Goal: Information Seeking & Learning: Learn about a topic

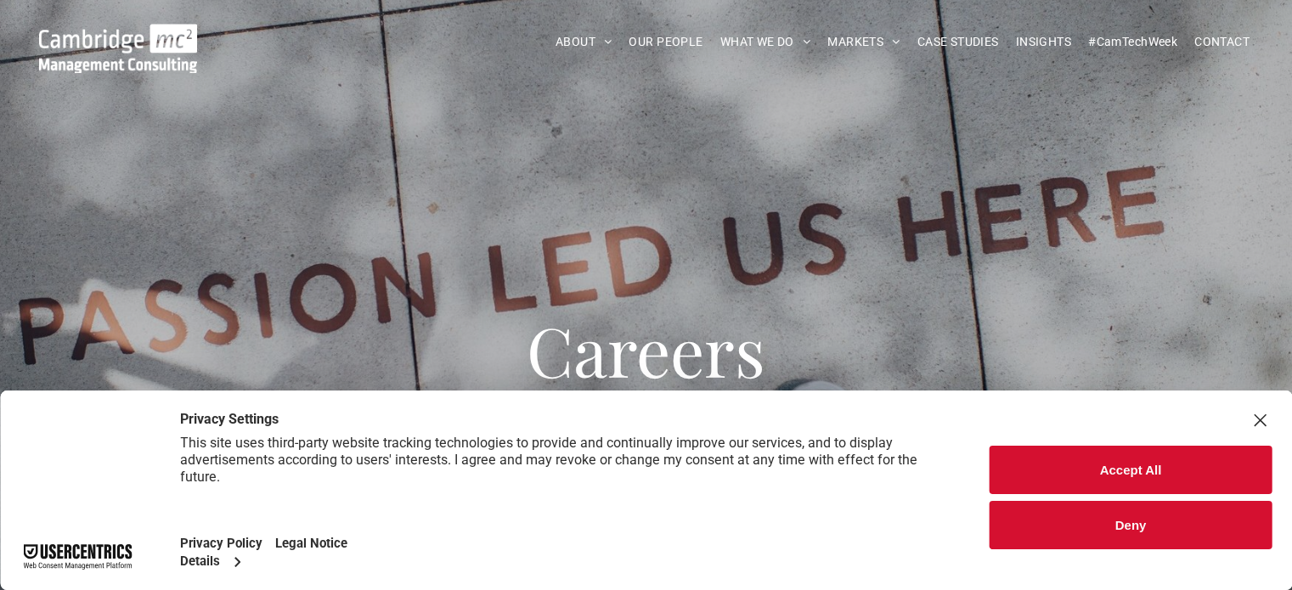
scroll to position [25, 0]
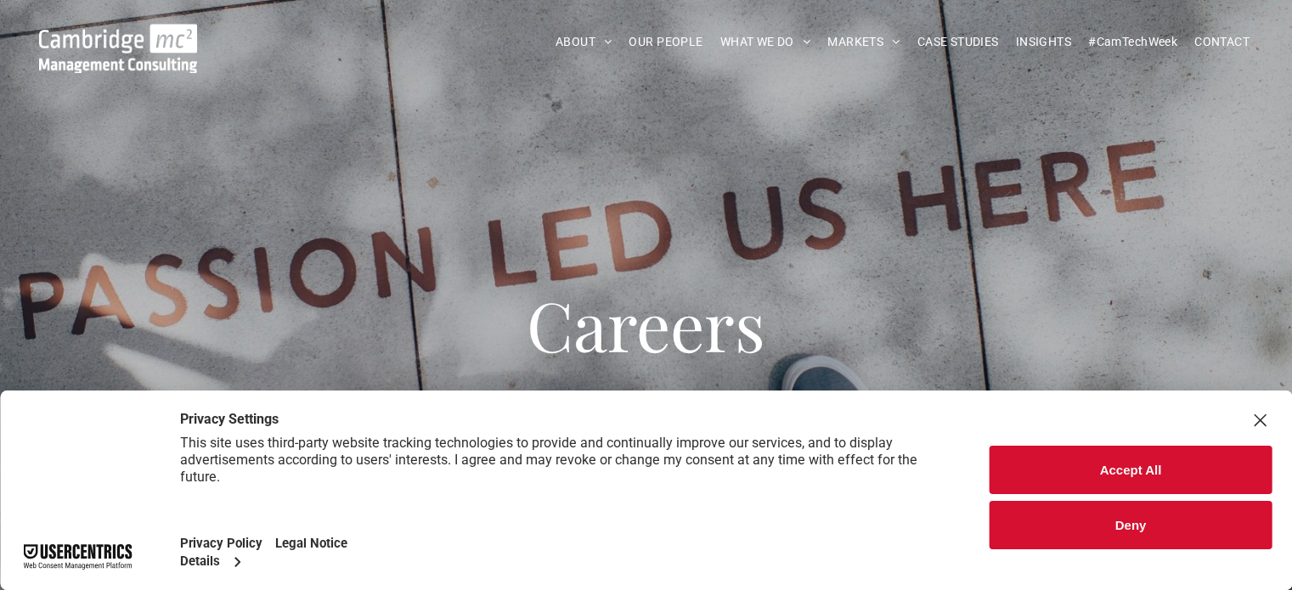
click at [1262, 414] on div "Close Layer" at bounding box center [1260, 421] width 24 height 24
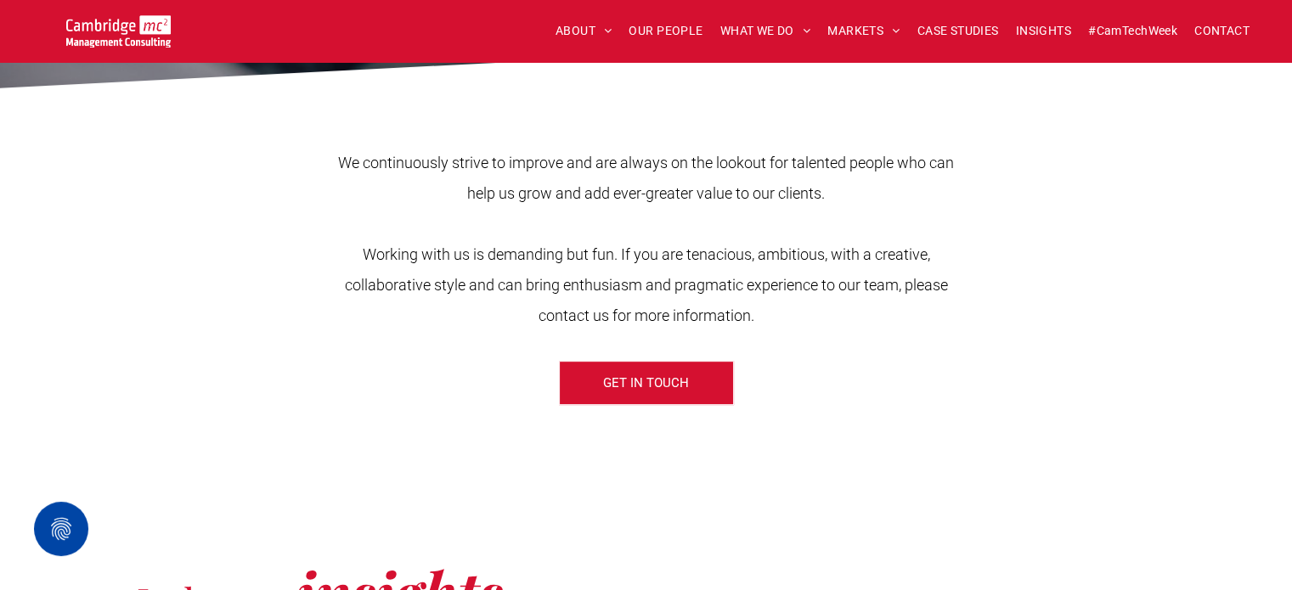
scroll to position [0, 0]
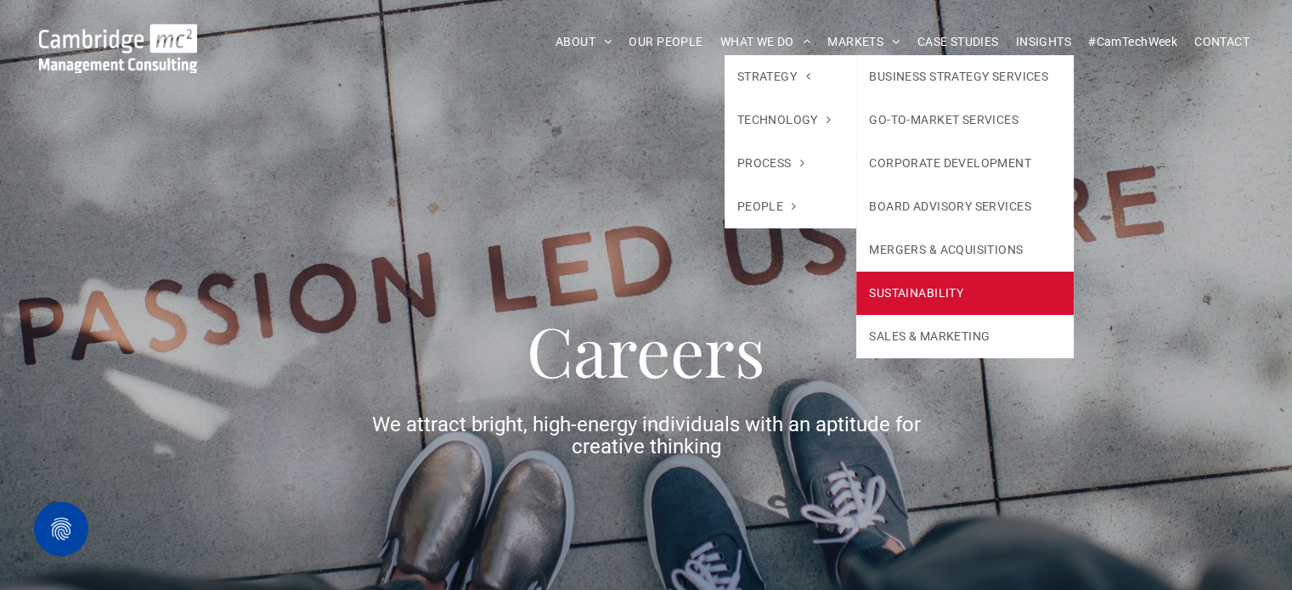
click at [896, 296] on link "SUSTAINABILITY" at bounding box center [964, 293] width 217 height 43
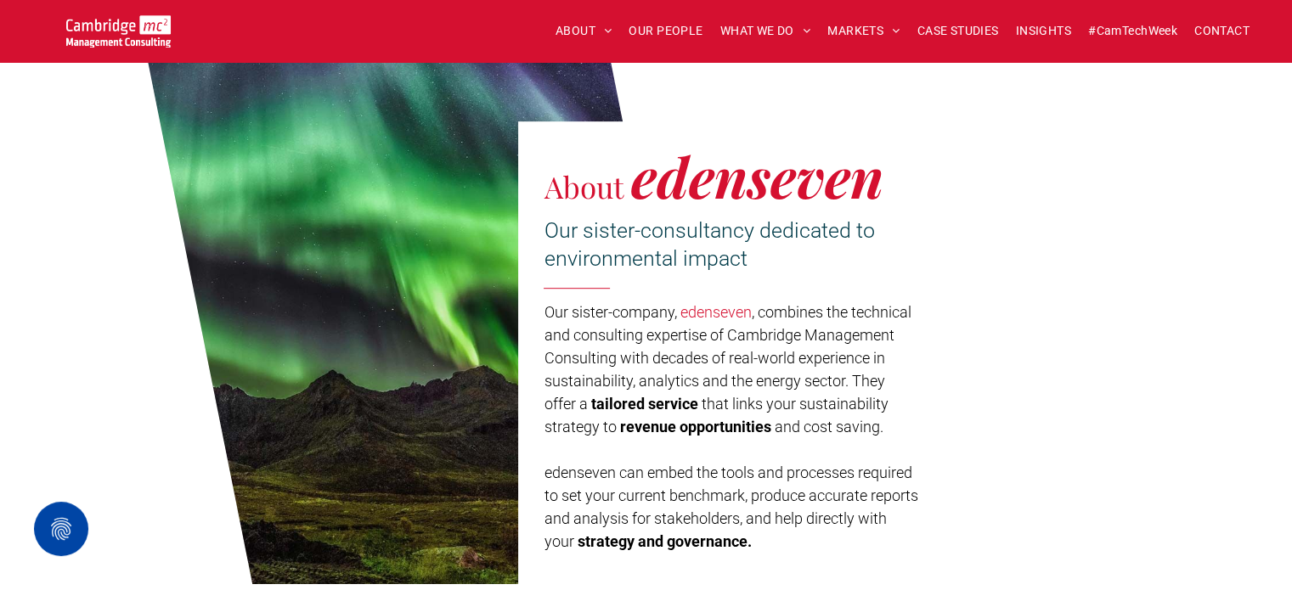
scroll to position [829, 0]
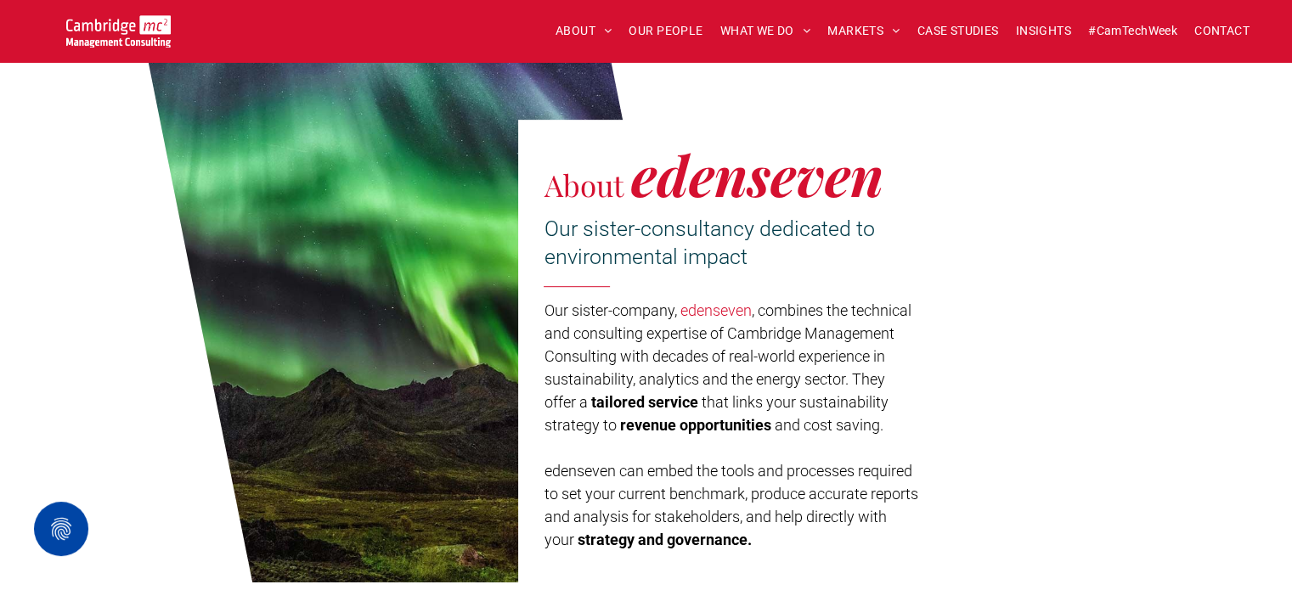
click at [896, 296] on div "About edenseven Our sister-consultancy dedicated to environmental impact Our si…" at bounding box center [730, 358] width 425 height 476
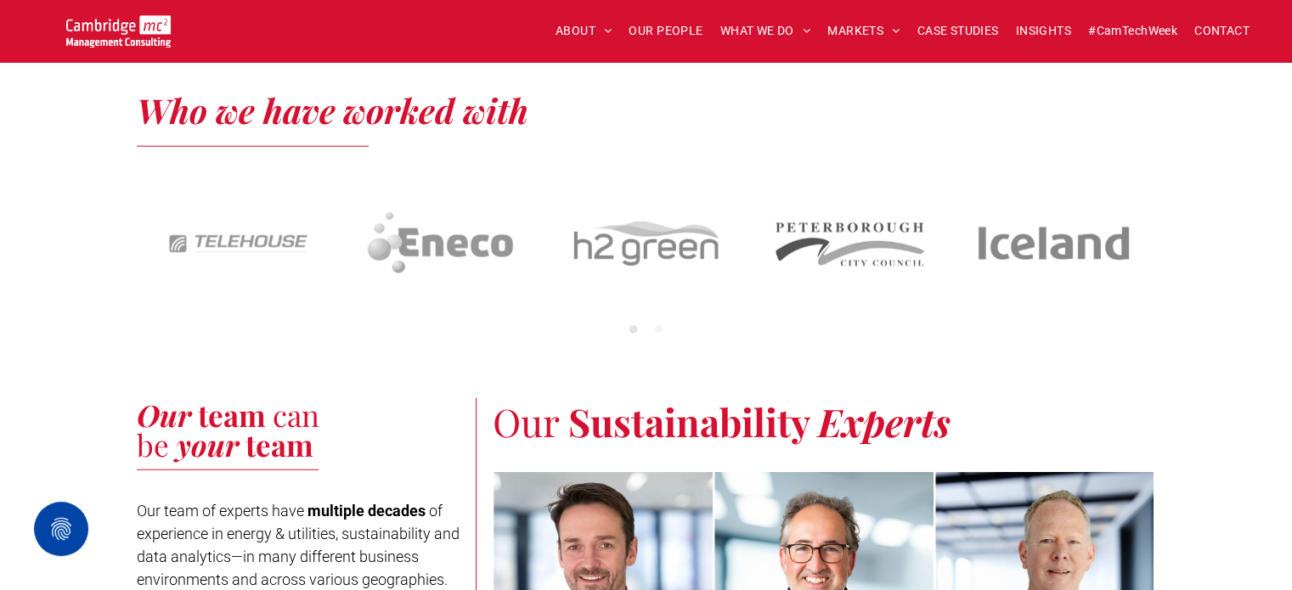
scroll to position [4280, 0]
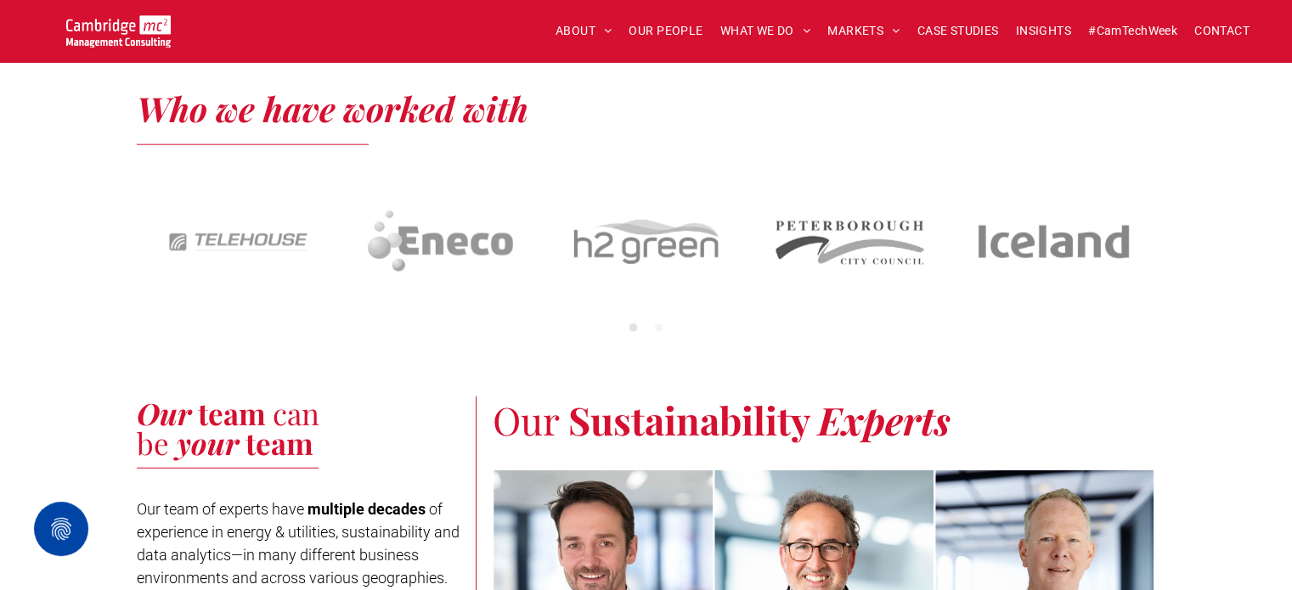
click at [690, 237] on img at bounding box center [646, 242] width 162 height 156
click at [656, 335] on button "2" at bounding box center [659, 328] width 17 height 17
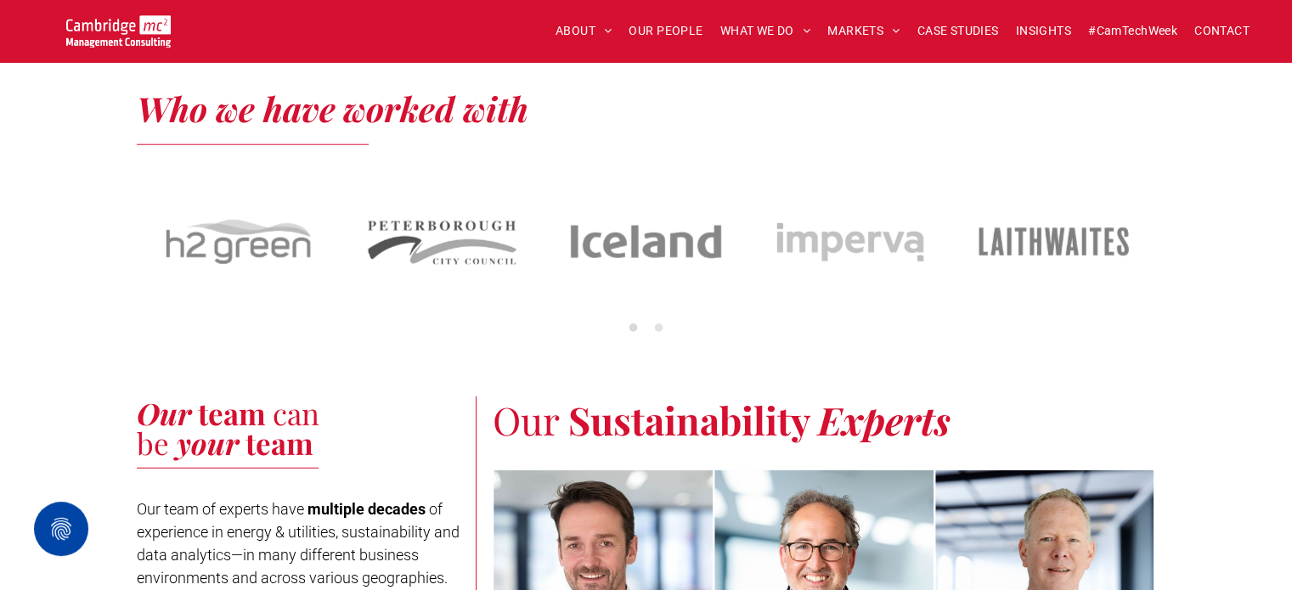
click at [627, 332] on button "1" at bounding box center [633, 328] width 17 height 17
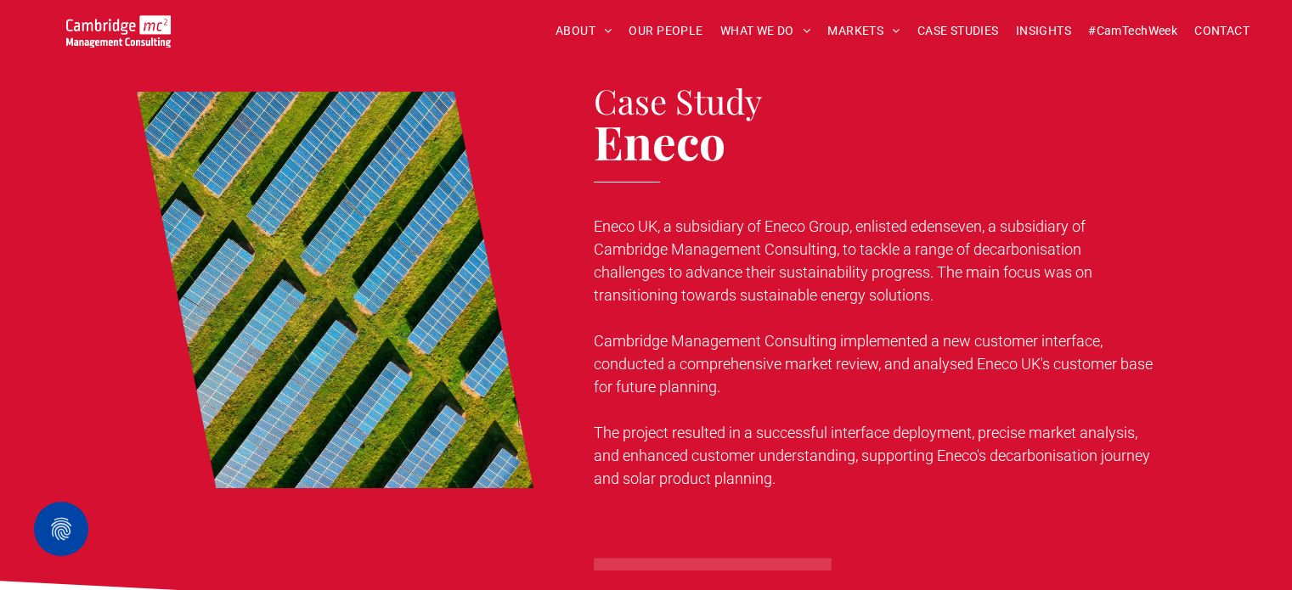
scroll to position [5697, 0]
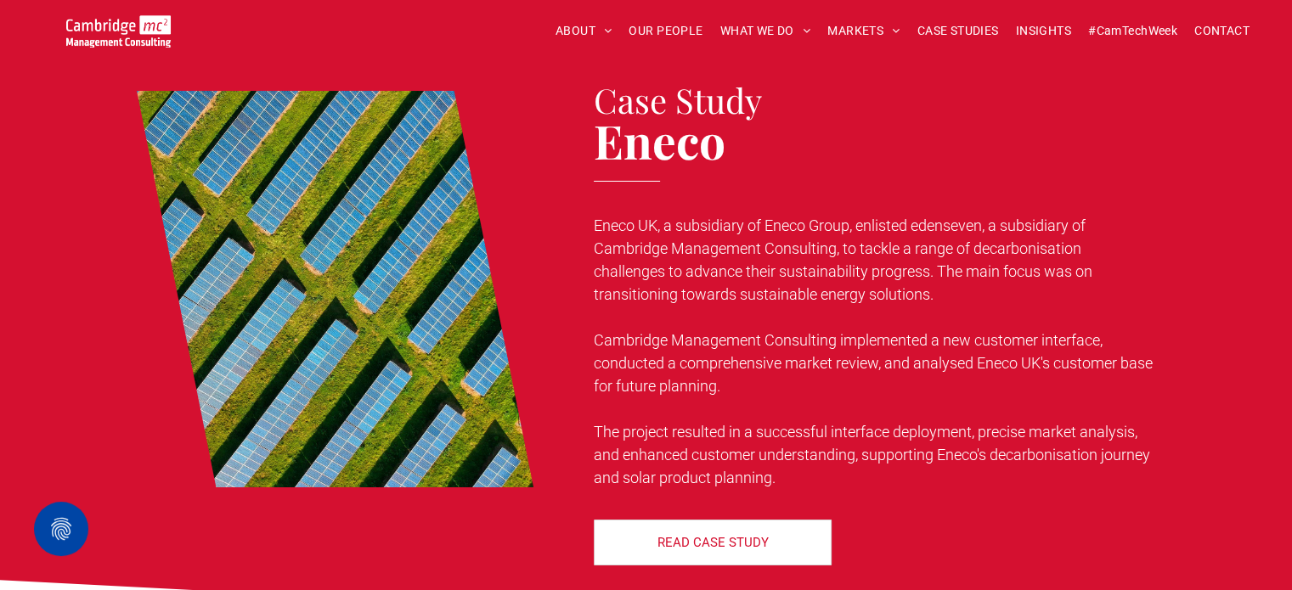
click at [1257, 354] on div "Case Study Eneco Eneco UK, a subsidiary of Eneco Group, enlisted edenseven, a s…" at bounding box center [646, 311] width 1292 height 526
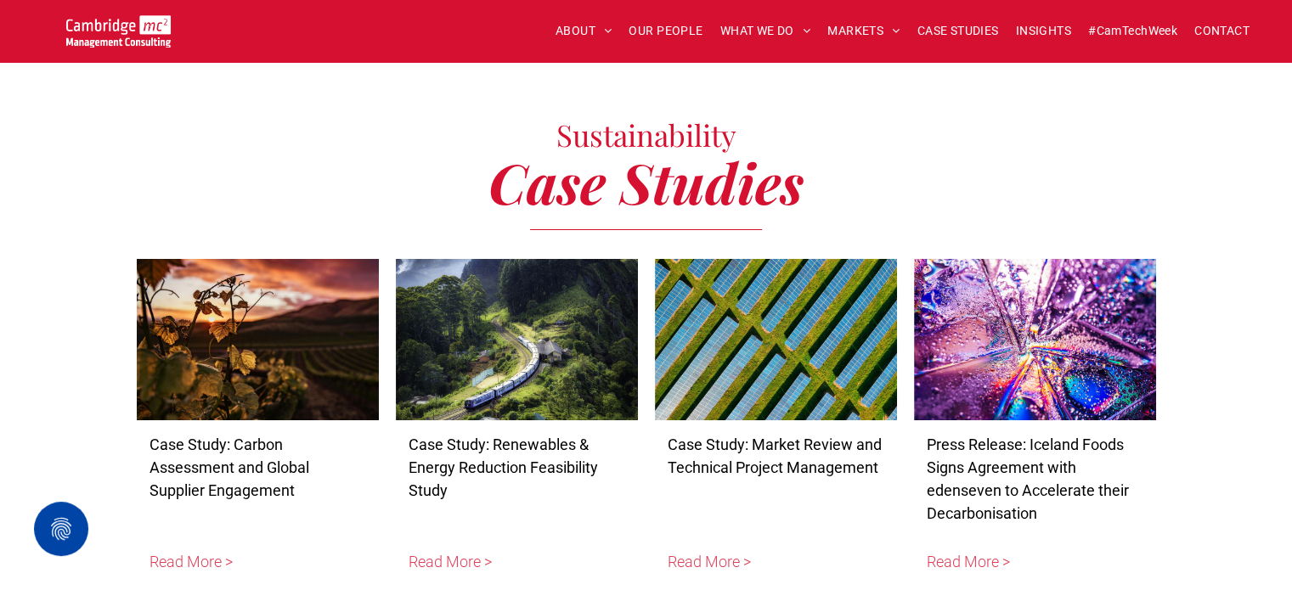
scroll to position [5868, 0]
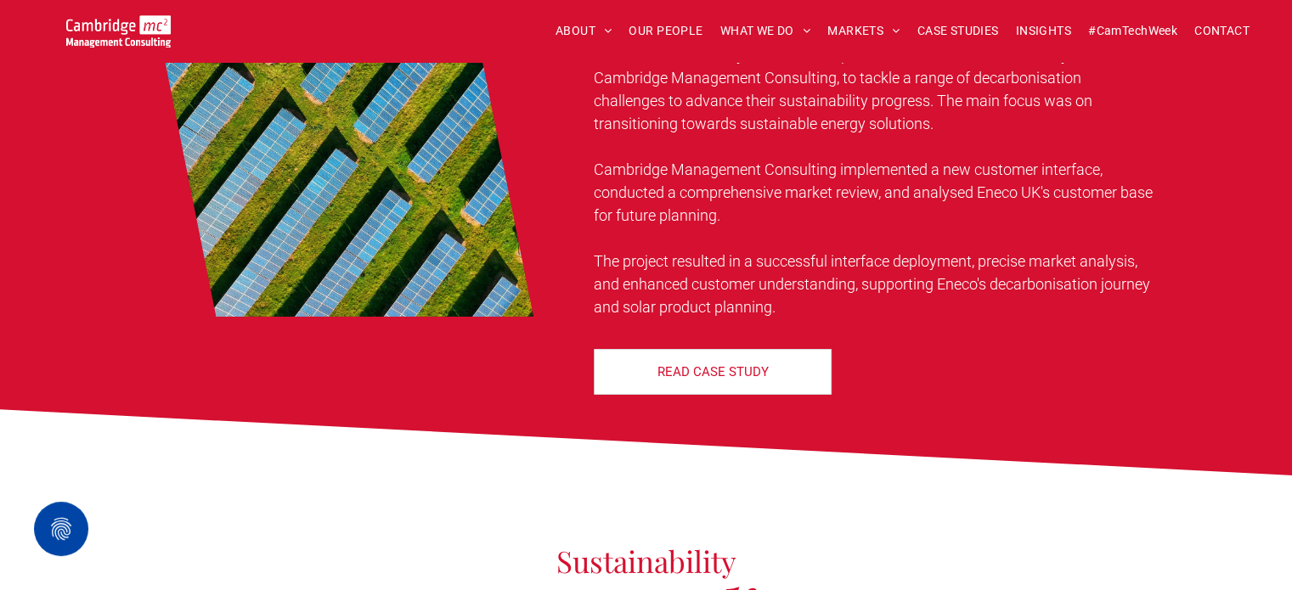
click at [593, 430] on icon at bounding box center [646, 437] width 1293 height 76
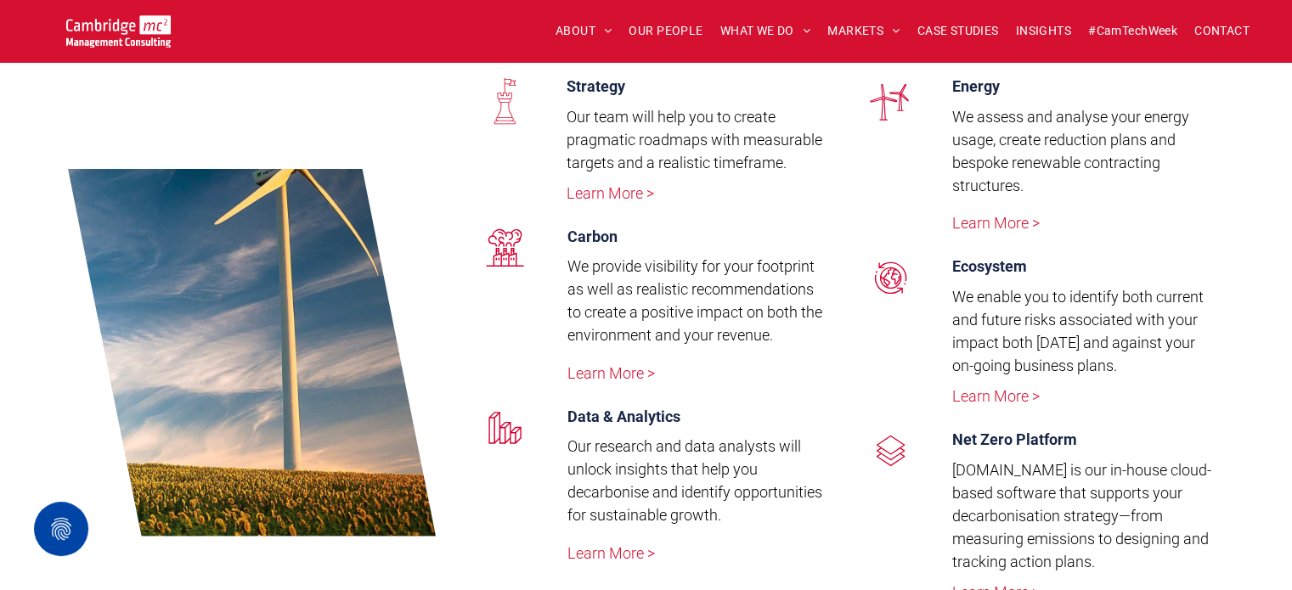
scroll to position [2154, 0]
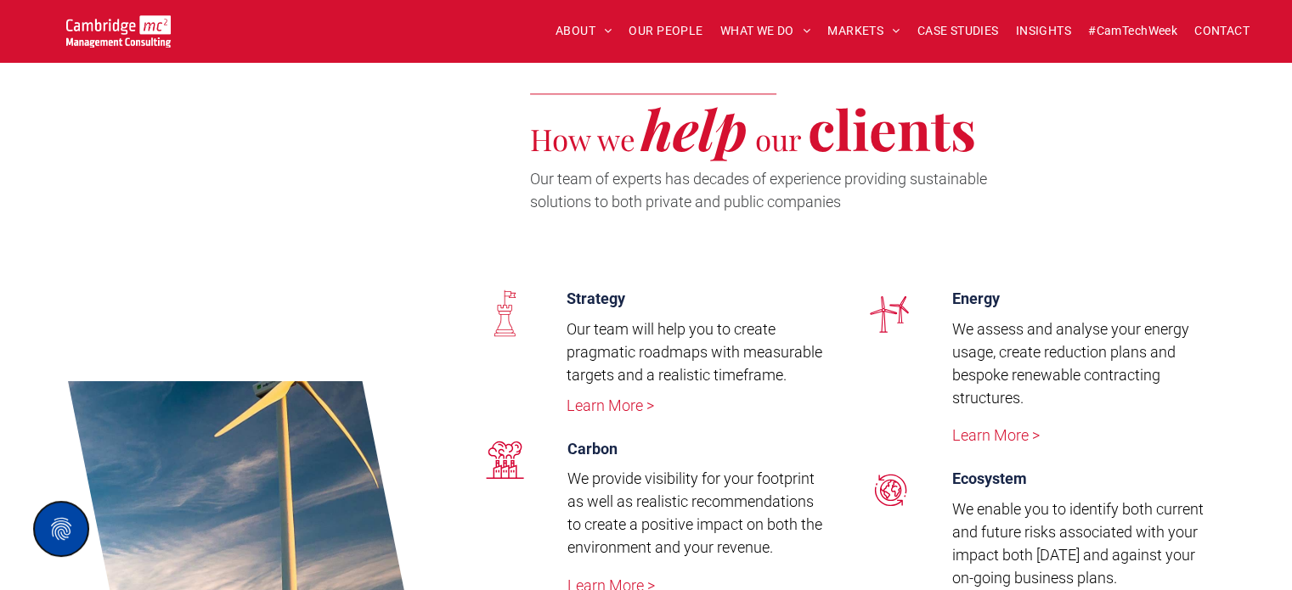
click at [46, 547] on button "Privacy Settings" at bounding box center [61, 529] width 54 height 54
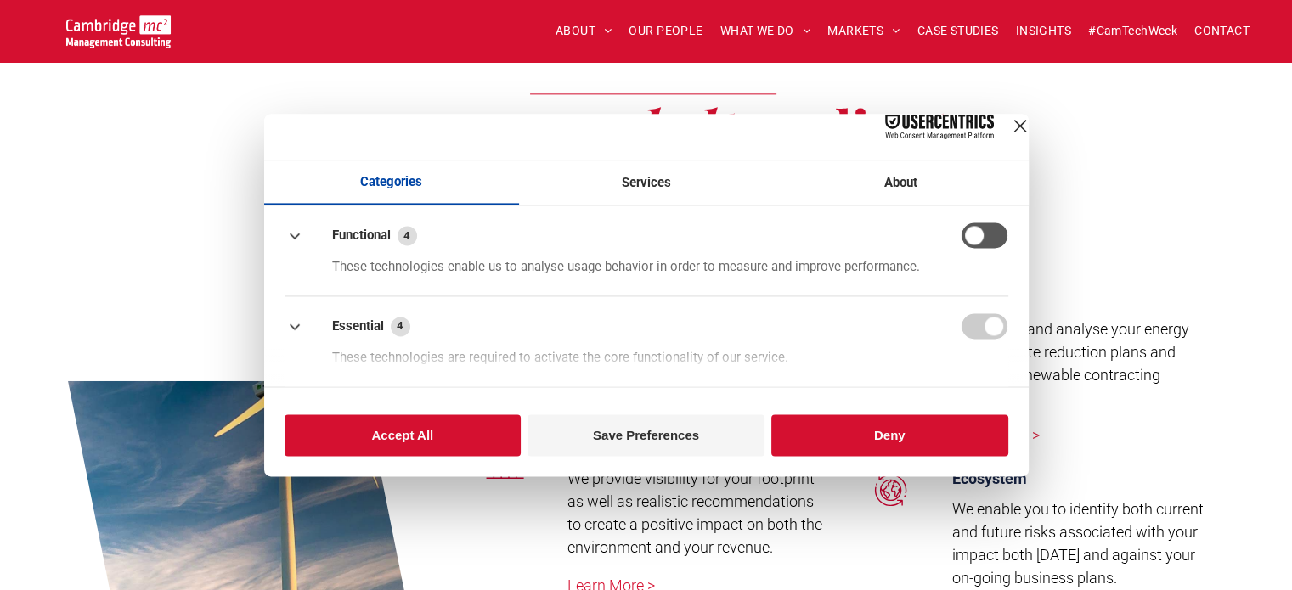
click at [1008, 129] on div "Close Layer" at bounding box center [1020, 126] width 24 height 24
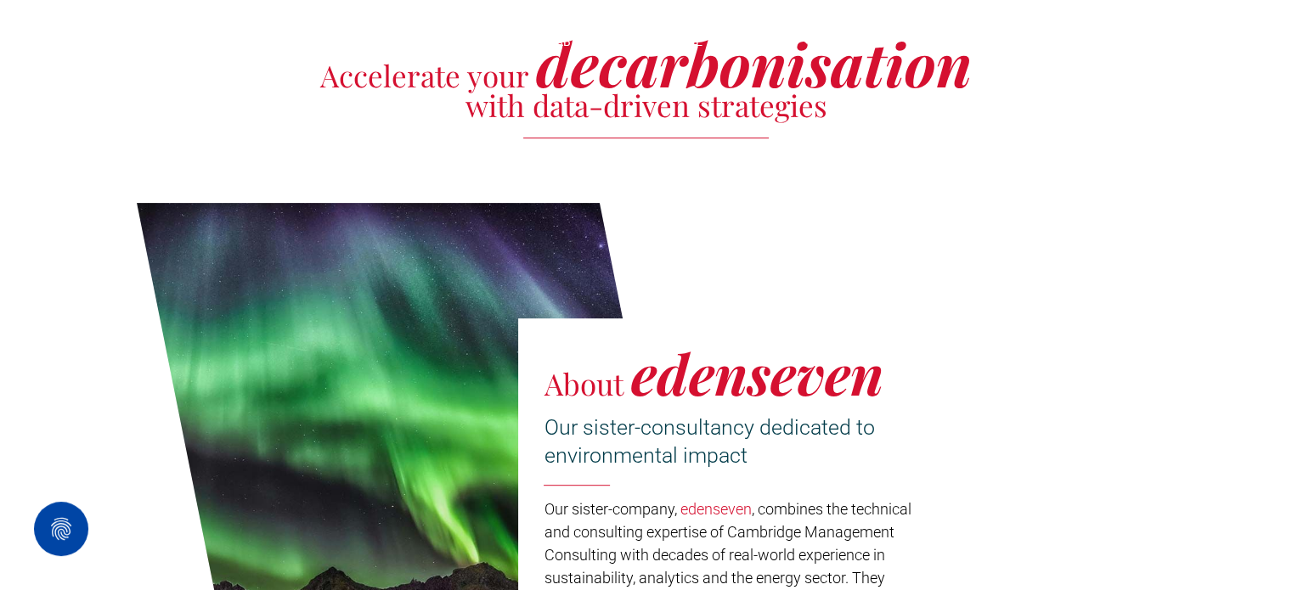
scroll to position [0, 0]
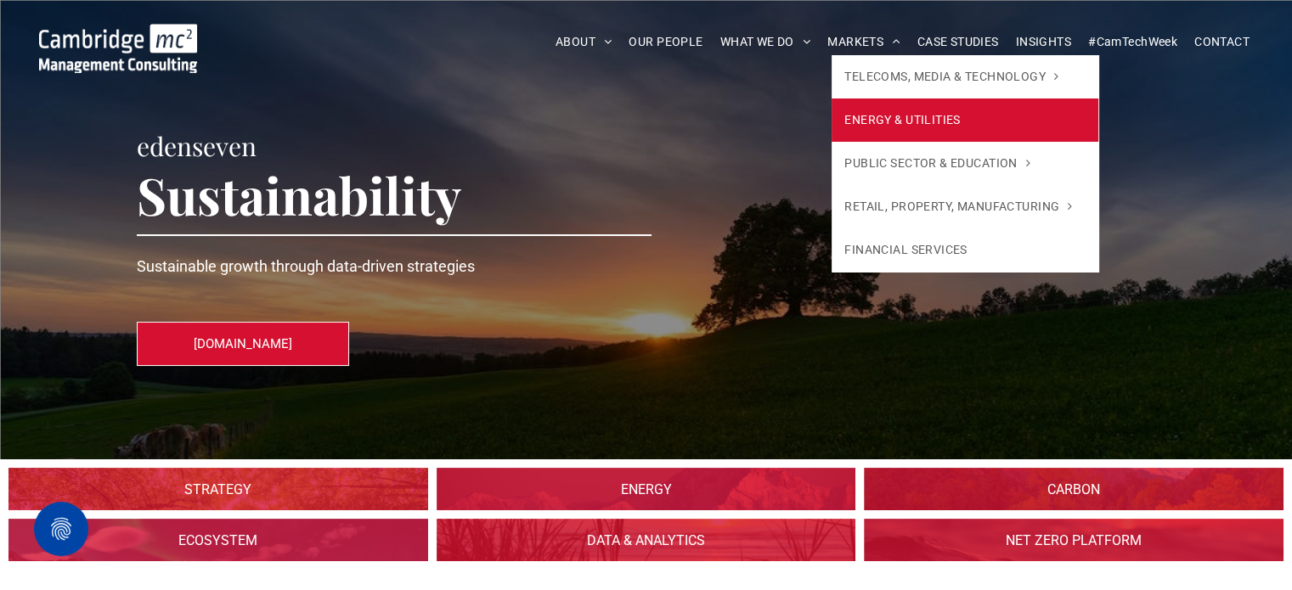
click at [872, 109] on link "ENERGY & UTILITIES" at bounding box center [965, 120] width 266 height 43
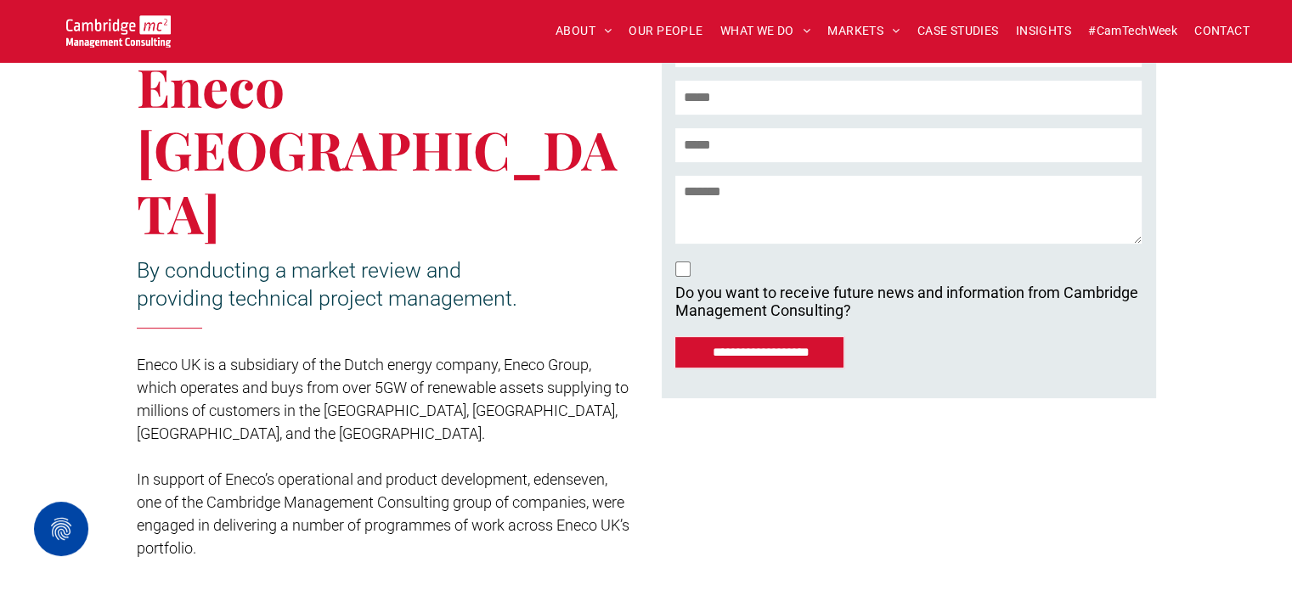
scroll to position [1026, 0]
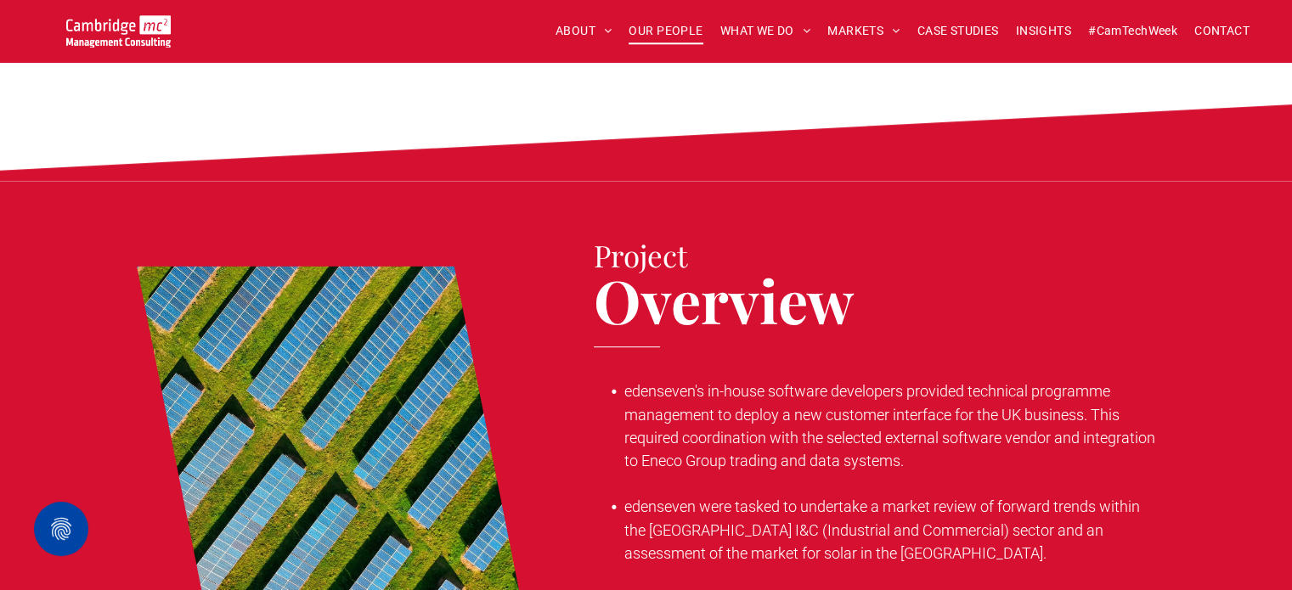
click at [660, 26] on span "OUR PEOPLE" at bounding box center [666, 31] width 74 height 26
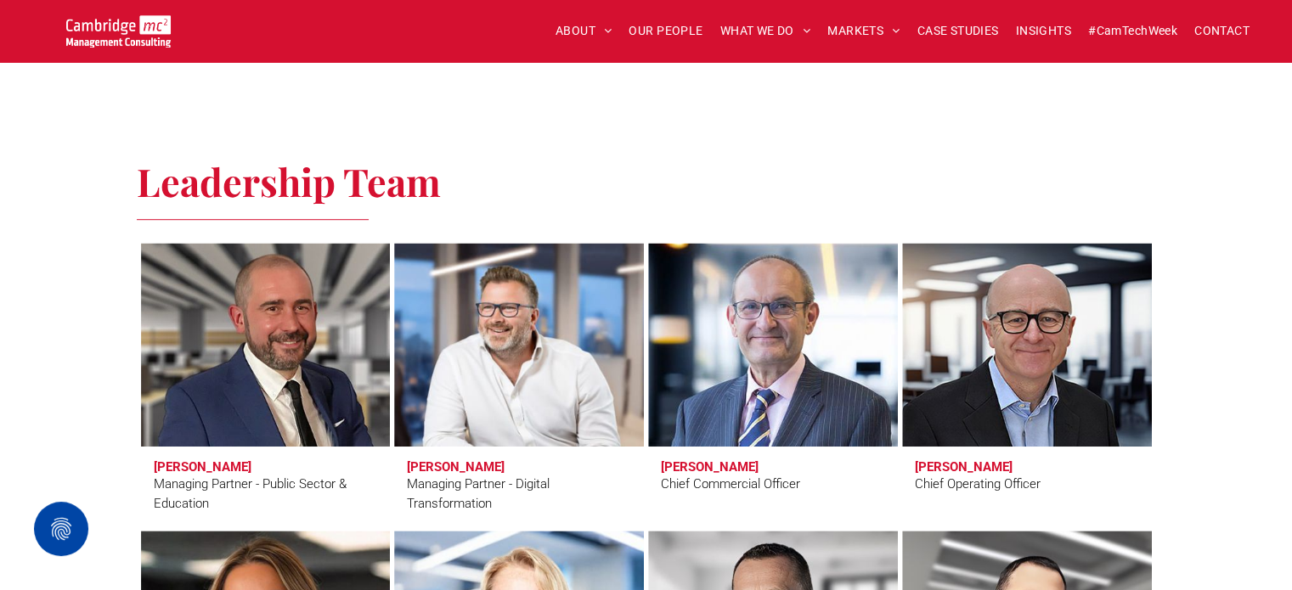
scroll to position [1064, 0]
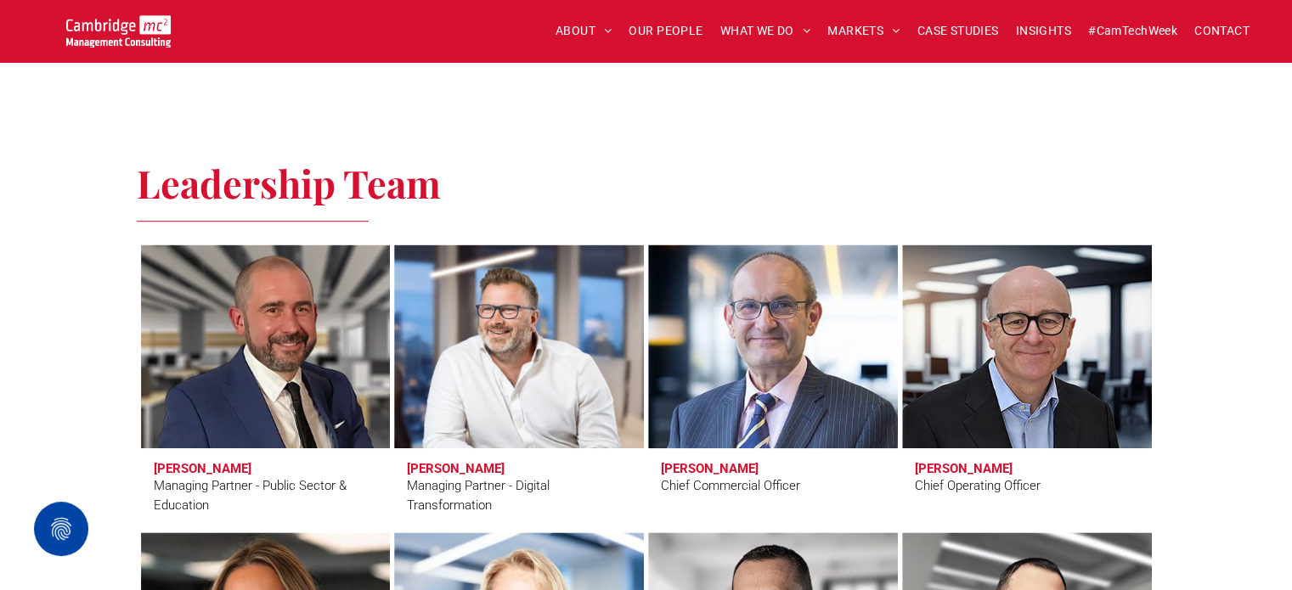
click at [771, 378] on link at bounding box center [773, 347] width 264 height 216
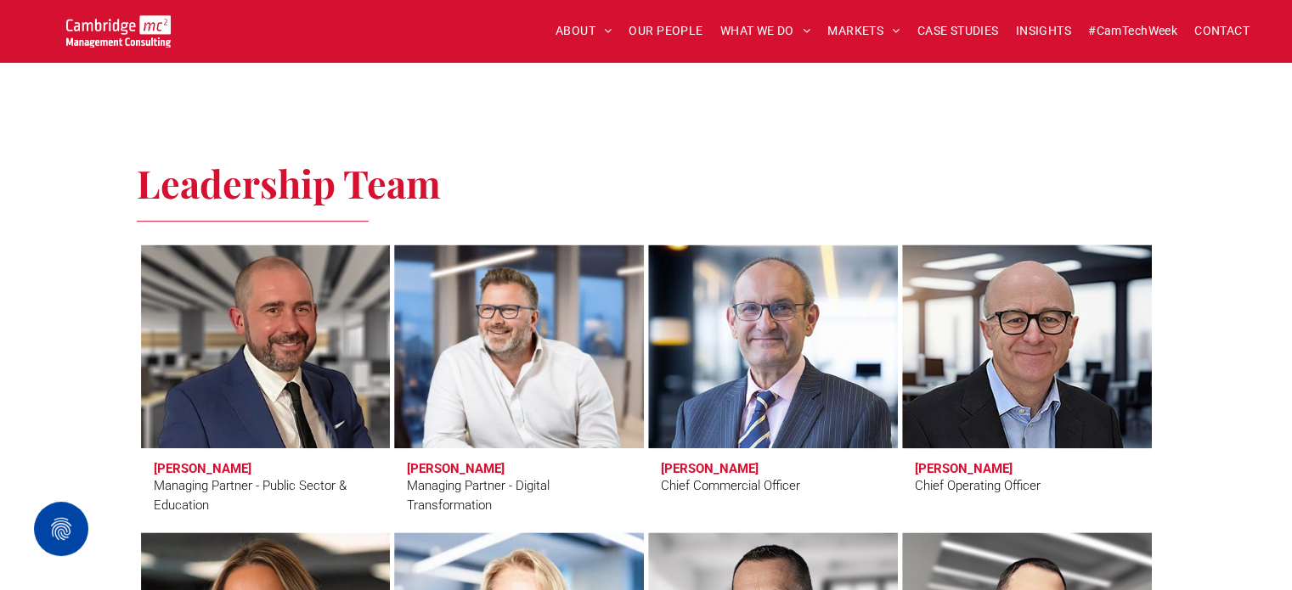
click at [943, 358] on link at bounding box center [1026, 347] width 264 height 216
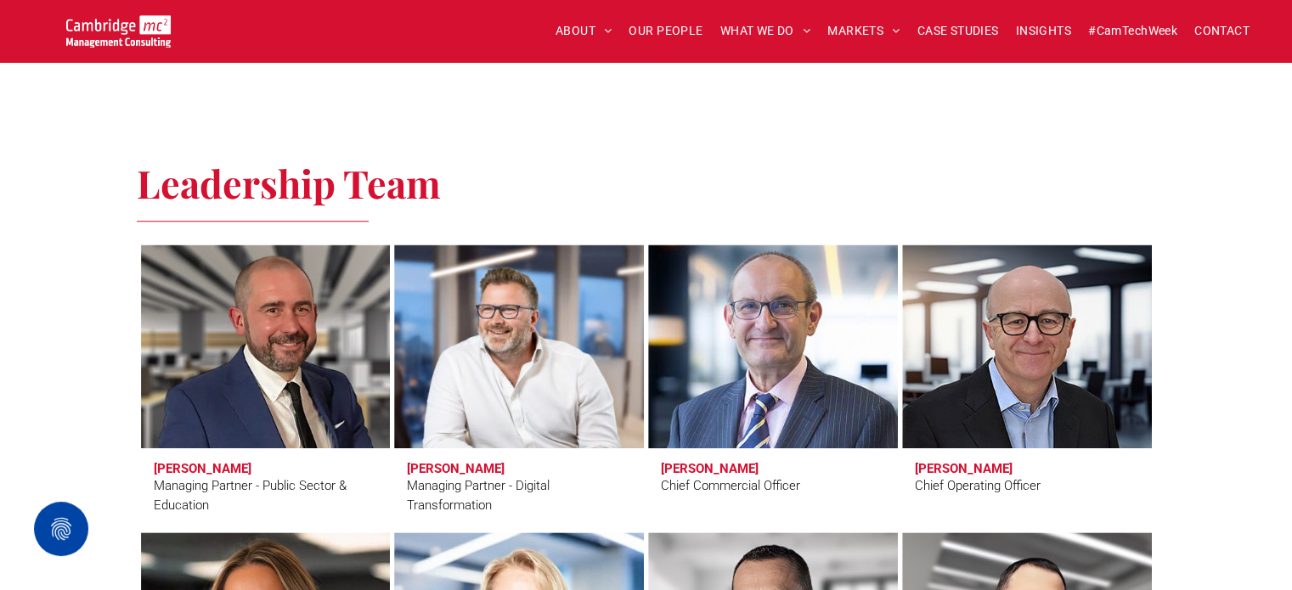
click at [687, 379] on link at bounding box center [773, 347] width 264 height 216
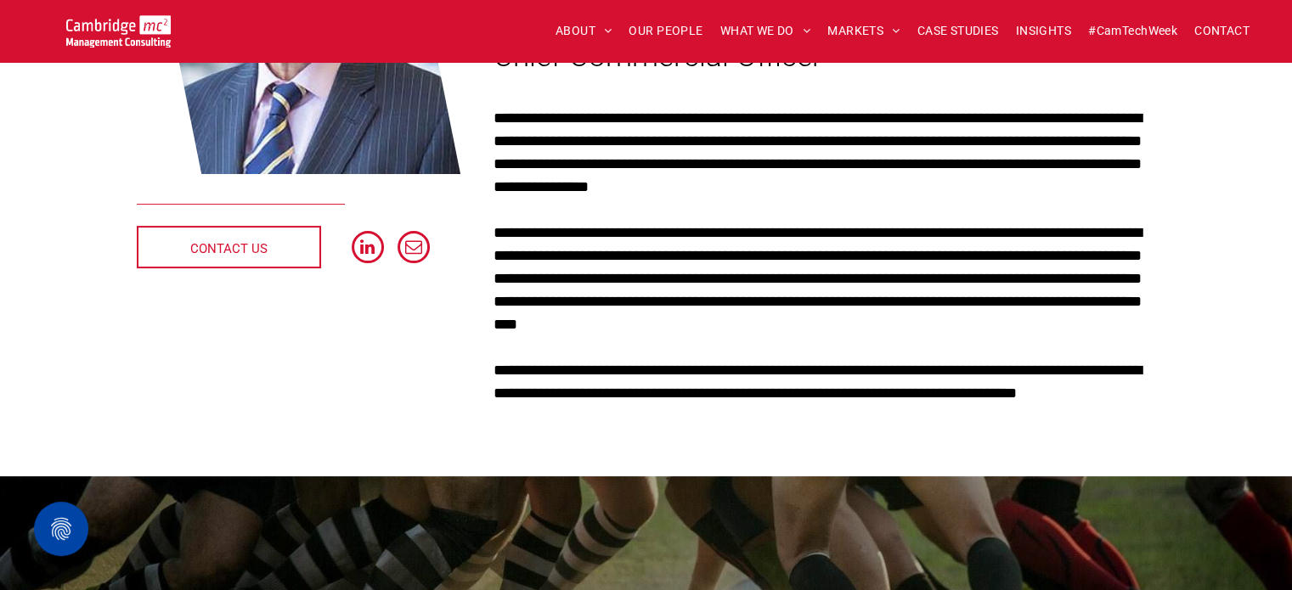
scroll to position [230, 0]
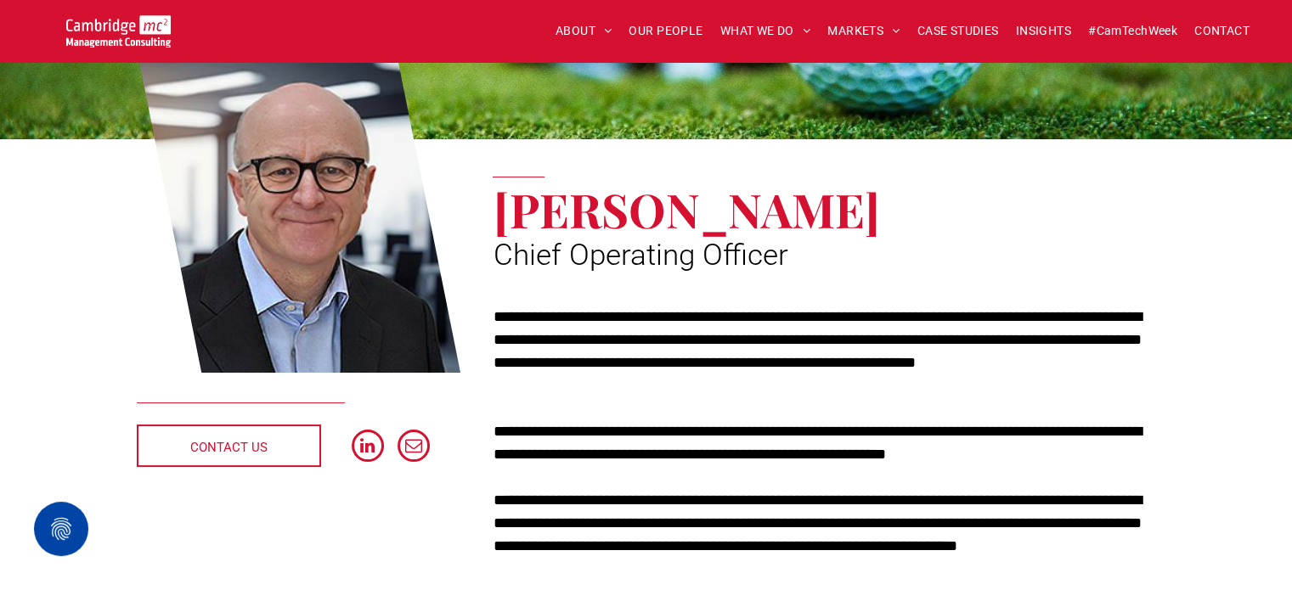
scroll to position [177, 0]
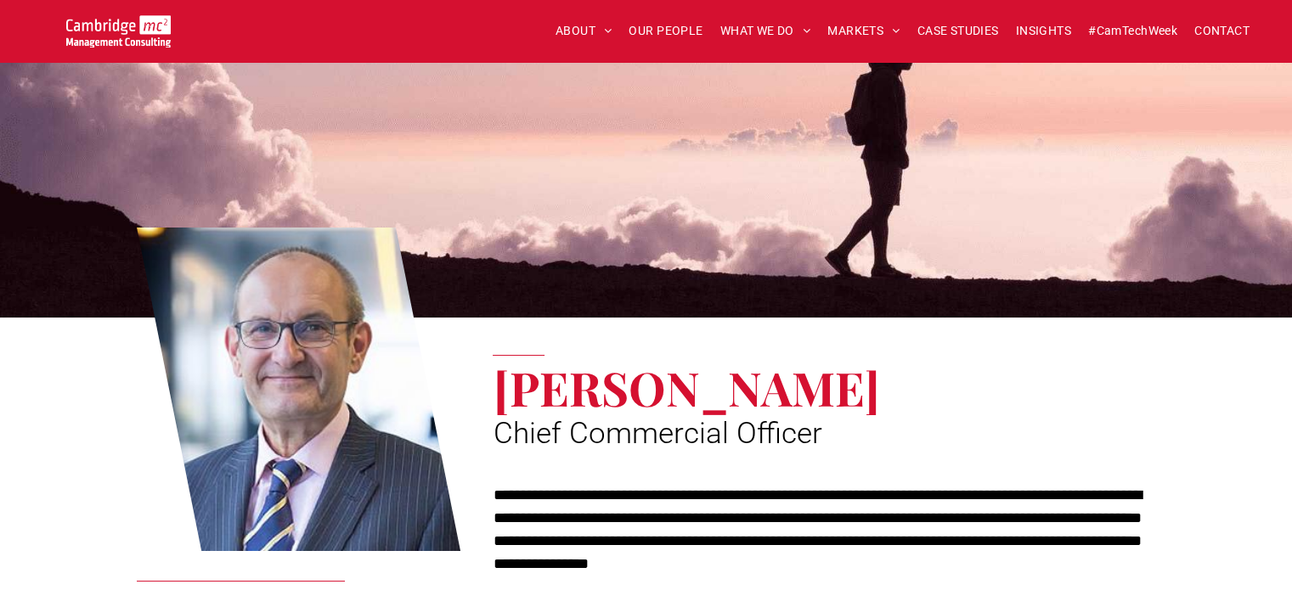
scroll to position [391, 0]
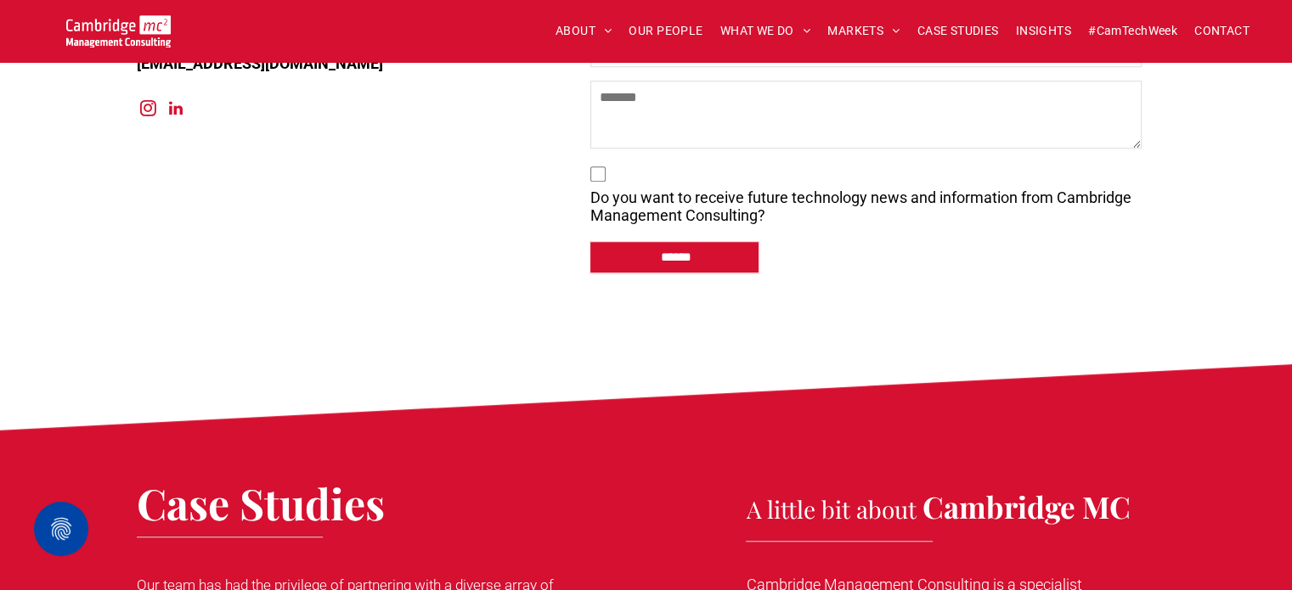
scroll to position [7827, 0]
